Goal: Transaction & Acquisition: Purchase product/service

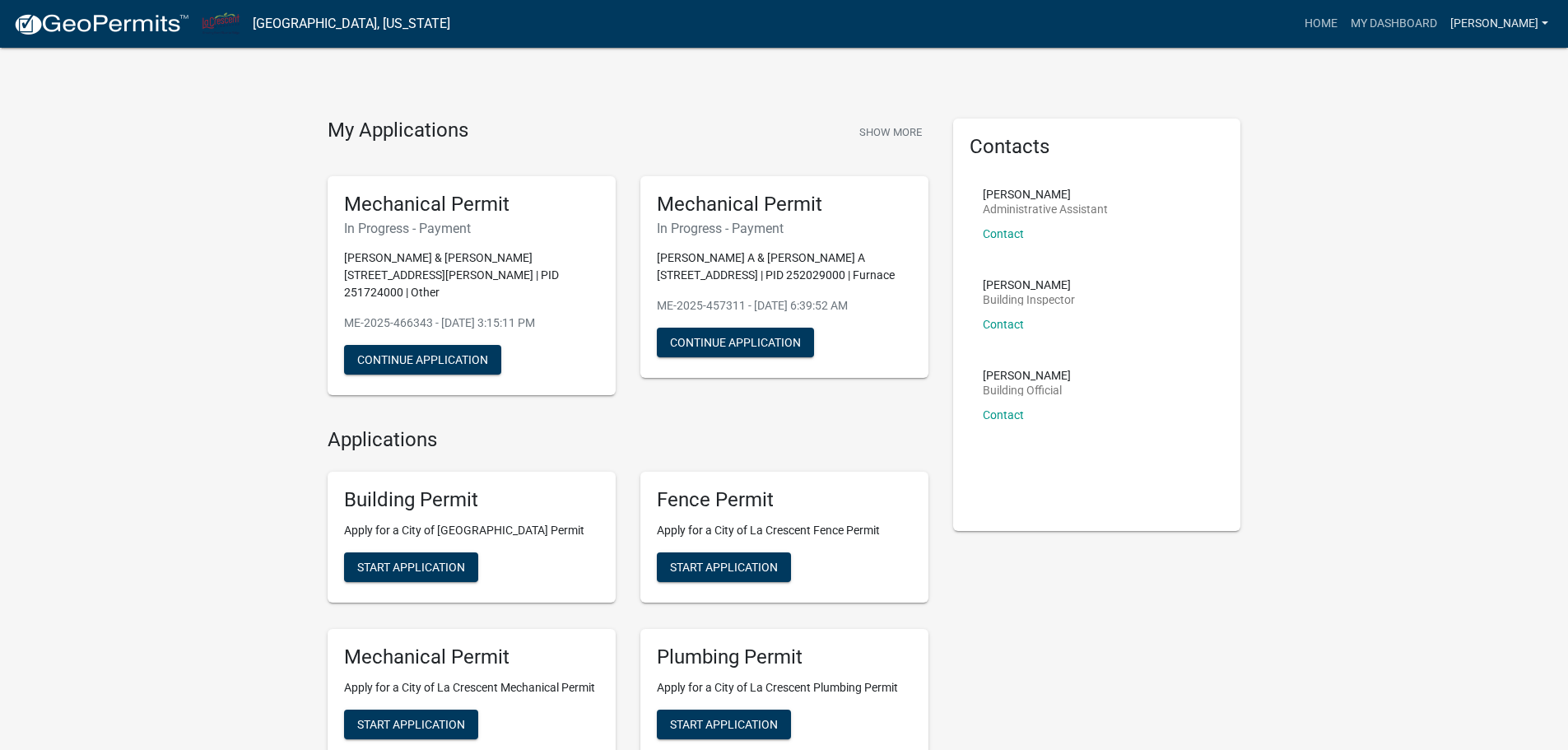
click at [1479, 22] on link "[PERSON_NAME]" at bounding box center [1499, 24] width 111 height 31
click at [1344, 120] on div "My Applications Show More Mechanical Permit In Progress - Payment [PERSON_NAME]…" at bounding box center [784, 752] width 1568 height 1504
click at [1463, 25] on link "[PERSON_NAME]" at bounding box center [1499, 24] width 111 height 31
click at [1475, 60] on link "Account" at bounding box center [1489, 67] width 132 height 39
click at [1324, 19] on link "Home" at bounding box center [1321, 24] width 46 height 31
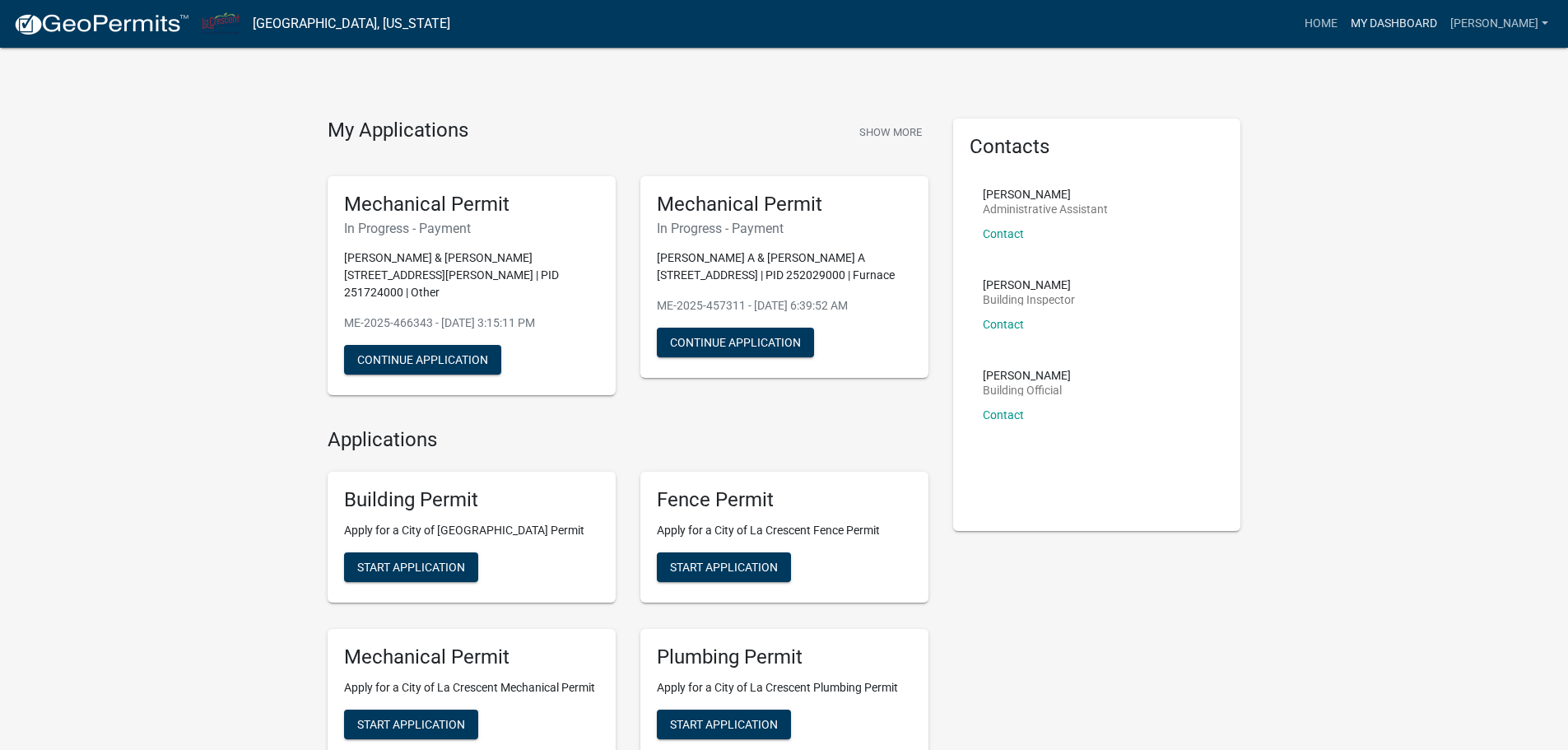
click at [1372, 24] on link "My Dashboard" at bounding box center [1394, 24] width 100 height 31
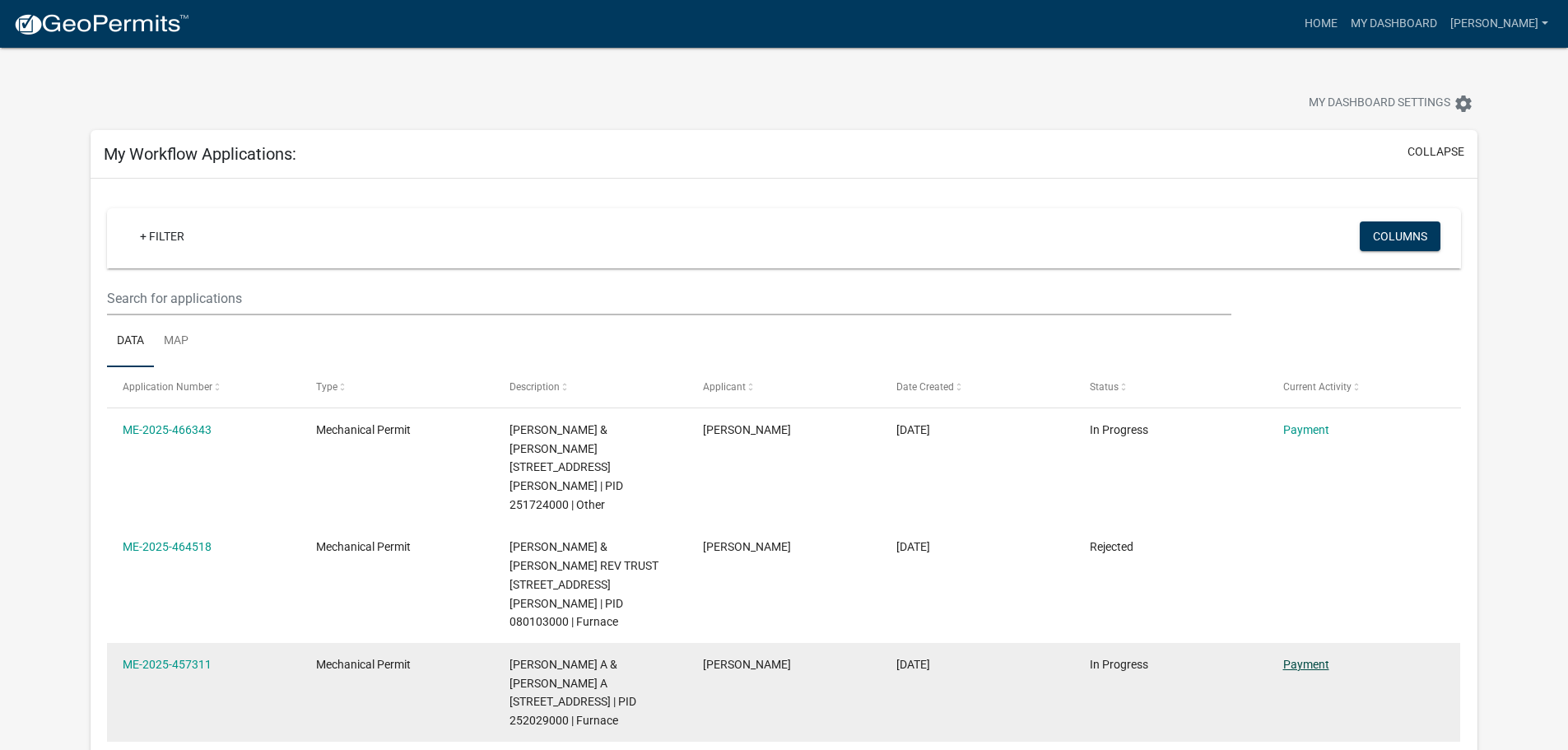
click at [1303, 657] on link "Payment" at bounding box center [1307, 663] width 46 height 13
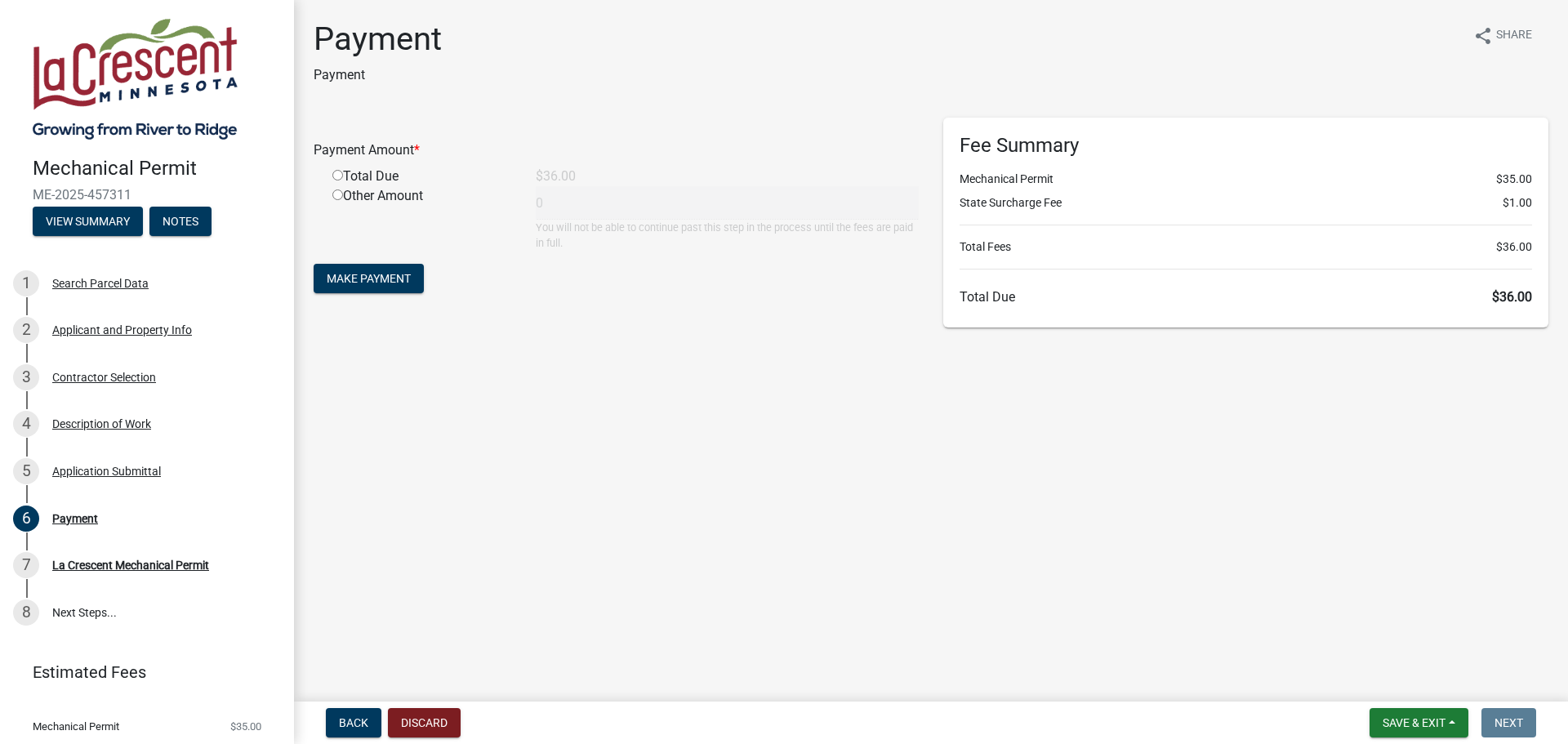
click at [341, 173] on input "radio" at bounding box center [338, 175] width 11 height 11
radio input "true"
type input "36"
click at [352, 285] on span "Make Payment" at bounding box center [369, 278] width 84 height 13
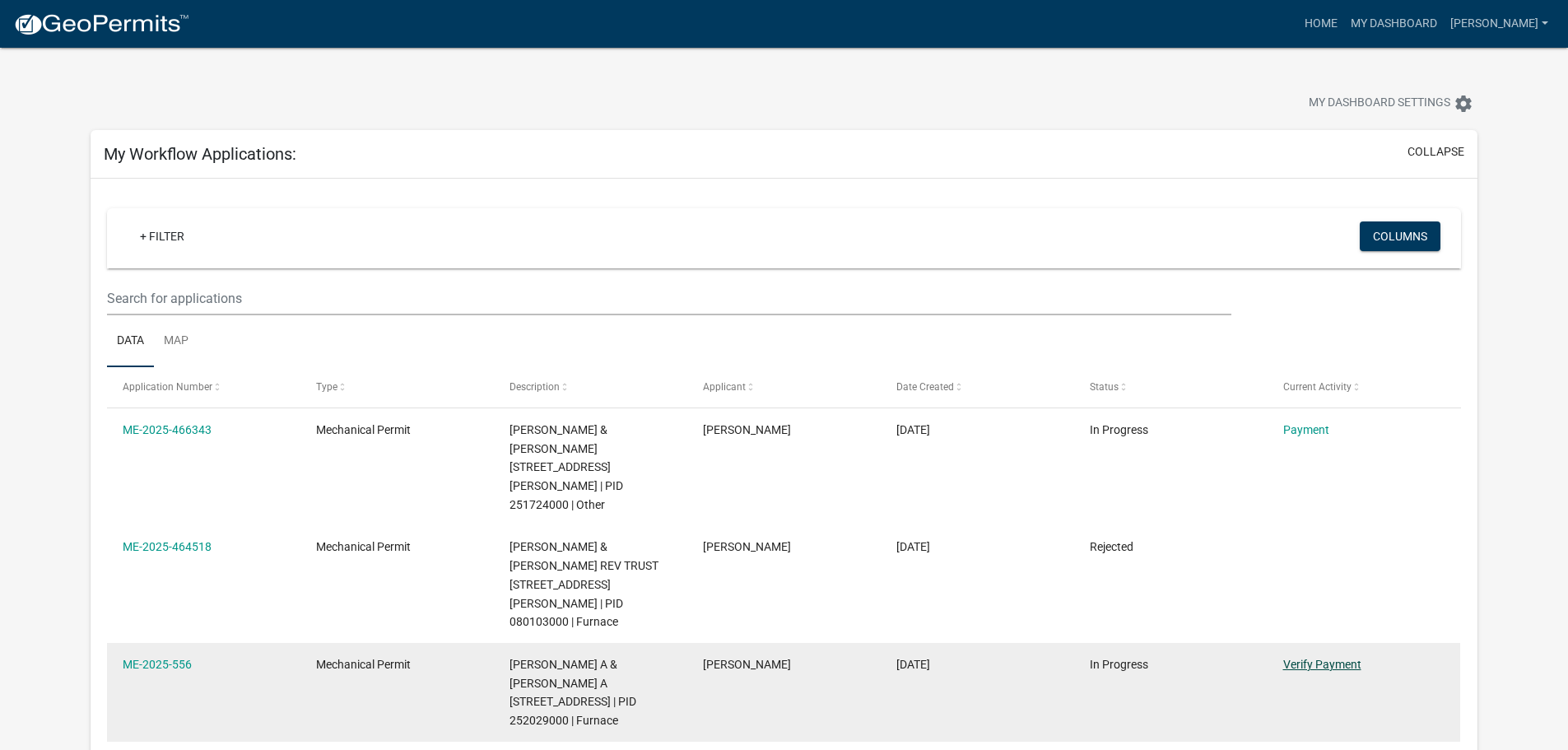
click at [1303, 657] on link "Verify Payment" at bounding box center [1323, 663] width 78 height 13
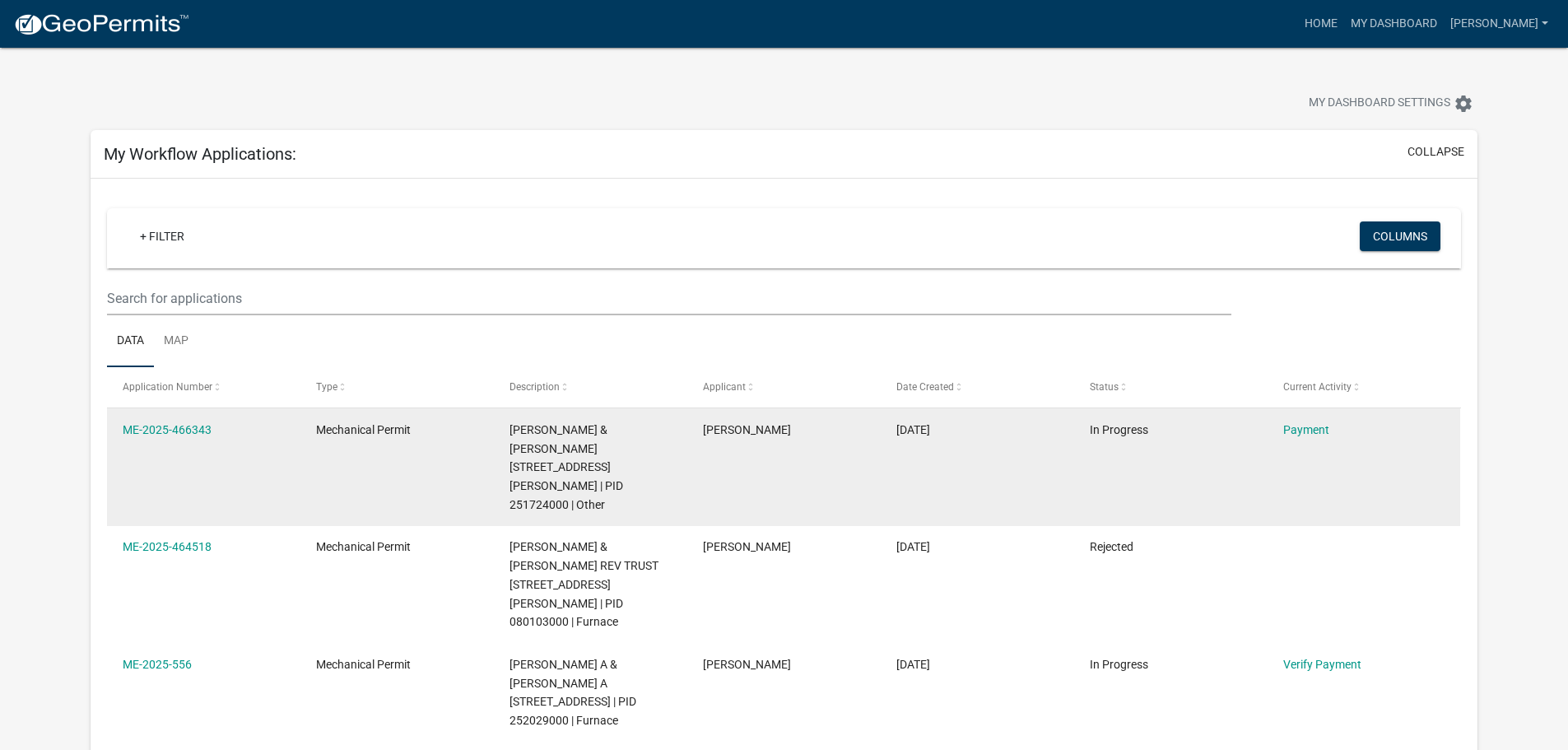
click at [1296, 437] on div "Payment" at bounding box center [1365, 429] width 162 height 19
click at [1294, 431] on link "Payment" at bounding box center [1307, 429] width 46 height 13
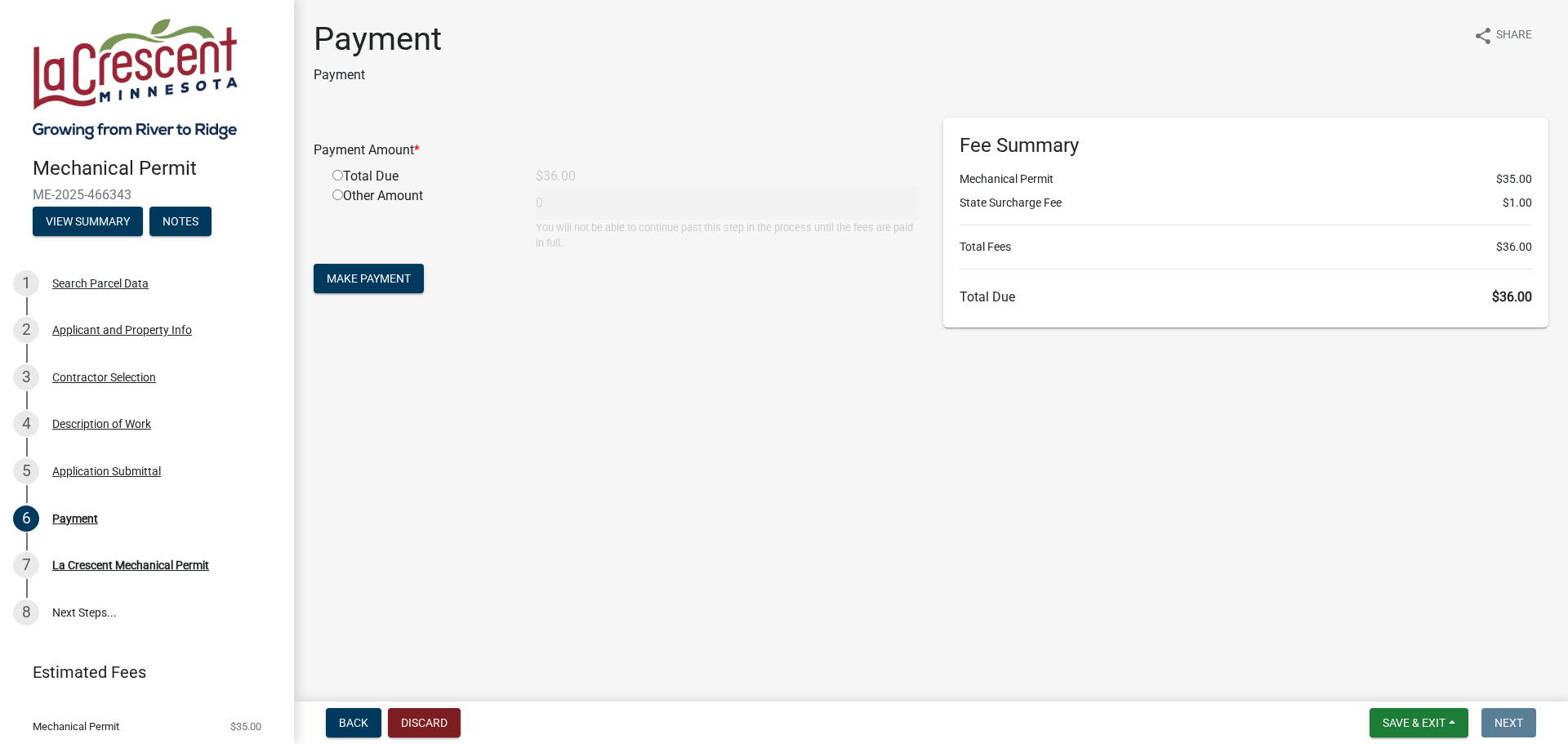
click at [338, 172] on input "radio" at bounding box center [338, 175] width 11 height 11
radio input "true"
type input "36"
click at [354, 281] on span "Make Payment" at bounding box center [369, 278] width 84 height 13
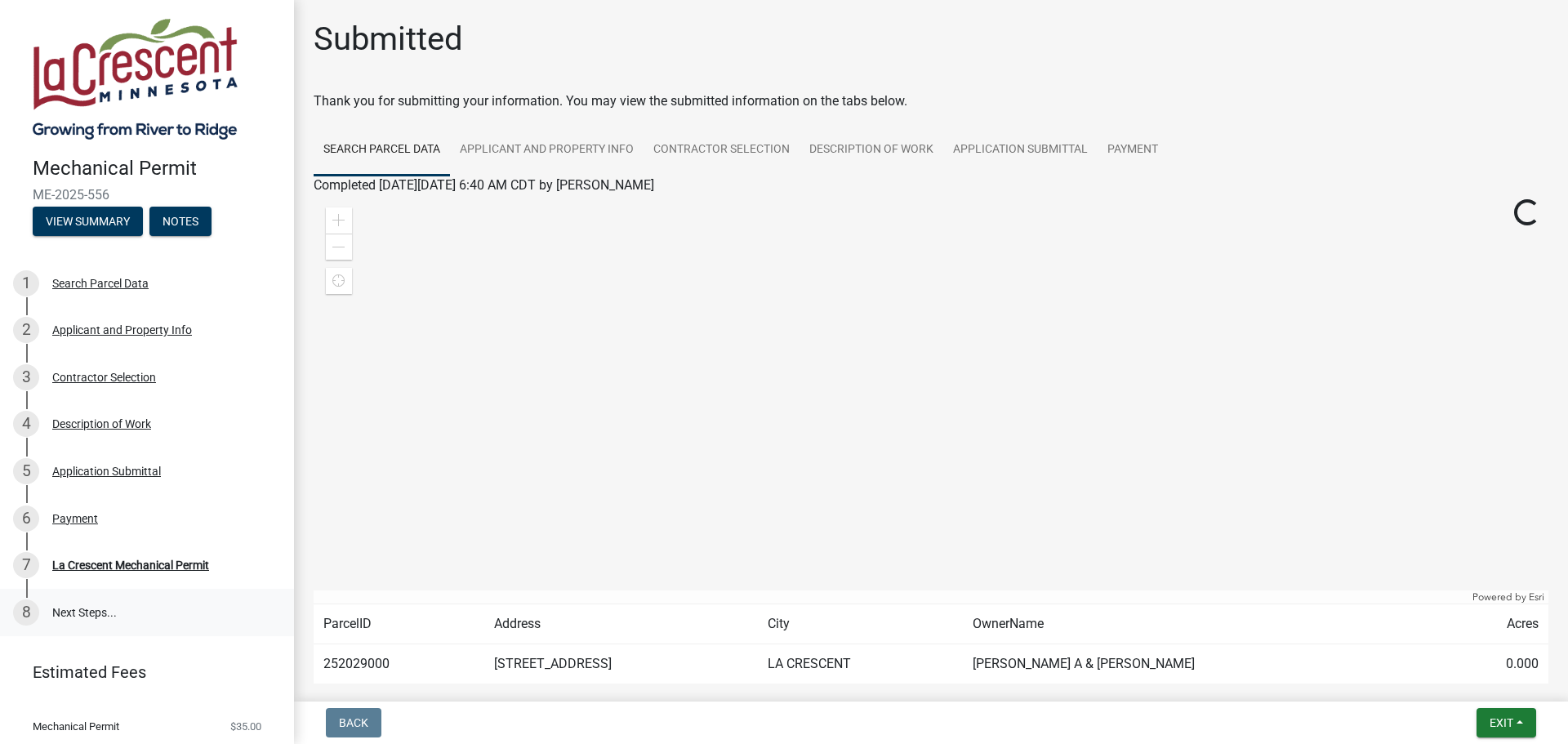
click at [79, 618] on link "8 Next Steps..." at bounding box center [147, 612] width 294 height 47
click at [143, 615] on link "8 Next Steps..." at bounding box center [147, 612] width 294 height 47
